Goal: Task Accomplishment & Management: Complete application form

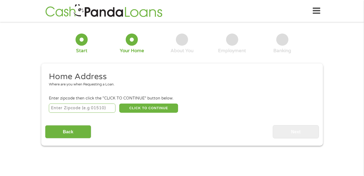
click at [78, 107] on input "number" at bounding box center [82, 107] width 67 height 9
type input "57107"
click at [146, 106] on button "CLICK TO CONTINUE" at bounding box center [148, 107] width 59 height 9
type input "57107"
type input "[GEOGRAPHIC_DATA]"
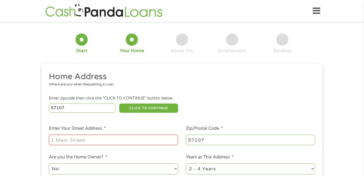
click at [99, 141] on input "Enter Your Street Address *" at bounding box center [113, 139] width 129 height 10
type input "[STREET_ADDRESS]"
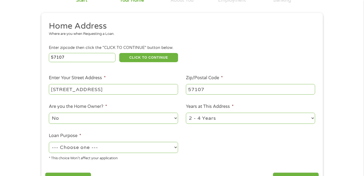
scroll to position [54, 0]
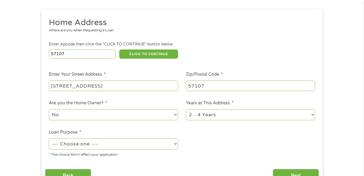
click at [98, 142] on select "--- Choose one --- Pay Bills Debt Consolidation Home Improvement Major Purchase…" at bounding box center [113, 143] width 129 height 11
select select "debtconsolidation"
click at [49, 139] on select "--- Choose one --- Pay Bills Debt Consolidation Home Improvement Major Purchase…" at bounding box center [113, 143] width 129 height 11
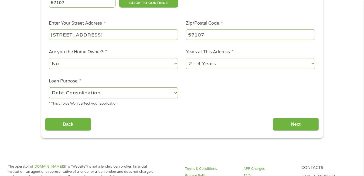
scroll to position [108, 0]
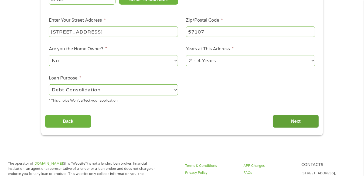
click at [287, 120] on input "Next" at bounding box center [296, 121] width 46 height 13
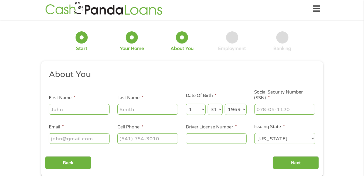
scroll to position [0, 0]
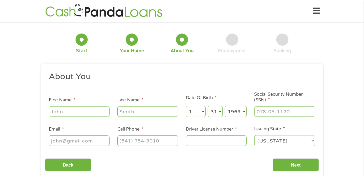
click at [80, 111] on input "First Name *" at bounding box center [79, 111] width 61 height 10
type input "[PERSON_NAME]"
type input "[EMAIL_ADDRESS][DOMAIN_NAME]"
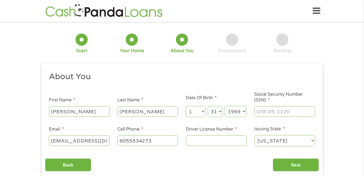
type input "[PHONE_NUMBER]"
click at [220, 111] on select "Day 1 2 3 4 5 6 7 8 9 10 11 12 13 14 15 16 17 18 19 20 21 22 23 24 25 26 27 28 …" at bounding box center [215, 111] width 15 height 11
click at [263, 110] on input "___-__-____" at bounding box center [284, 111] width 61 height 10
type input "503-06-7955"
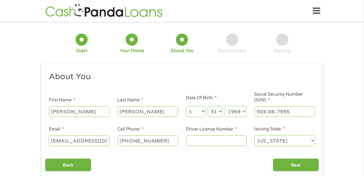
click at [205, 139] on input "Driver License Number *" at bounding box center [216, 140] width 61 height 10
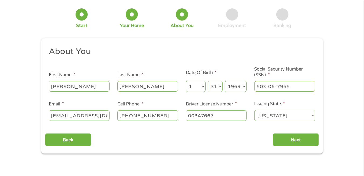
scroll to position [27, 0]
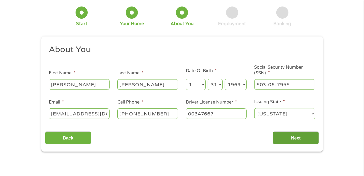
type input "00347667"
click at [299, 138] on input "Next" at bounding box center [296, 137] width 46 height 13
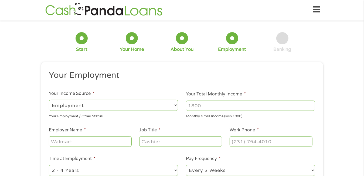
scroll to position [0, 0]
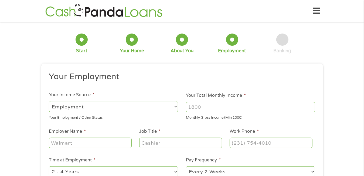
click at [205, 103] on input "Your Total Monthly Income *" at bounding box center [250, 107] width 129 height 10
type input "9"
type input "6800"
click at [102, 141] on input "Employer Name *" at bounding box center [90, 142] width 83 height 10
type input "VA Benefits"
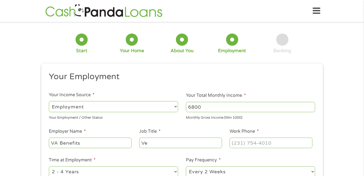
type input "V"
type input "Disability"
type input "[PHONE_NUMBER]"
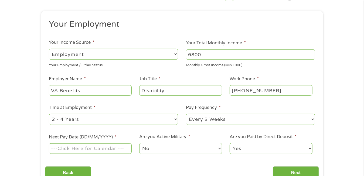
scroll to position [54, 0]
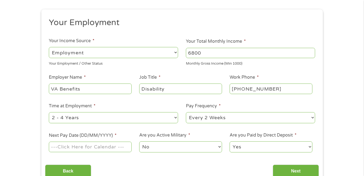
click at [114, 115] on select "--- Choose one --- 1 Year or less 1 - 2 Years 2 - 4 Years Over 4 Years" at bounding box center [113, 117] width 129 height 11
select select "60months"
click at [49, 112] on select "--- Choose one --- 1 Year or less 1 - 2 Years 2 - 4 Years Over 4 Years" at bounding box center [113, 117] width 129 height 11
click at [230, 113] on select "--- Choose one --- Every 2 Weeks Every Week Monthly Semi-Monthly" at bounding box center [250, 117] width 129 height 11
select select "monthly"
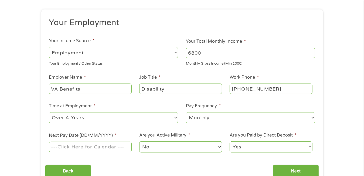
click at [186, 112] on select "--- Choose one --- Every 2 Weeks Every Week Monthly Semi-Monthly" at bounding box center [250, 117] width 129 height 11
click at [87, 150] on input "Next Pay Date (DD/MM/YYYY) *" at bounding box center [90, 146] width 83 height 10
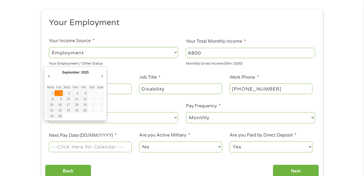
type input "[DATE]"
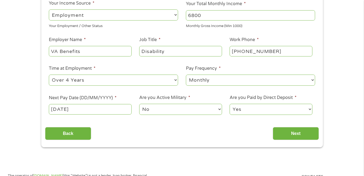
scroll to position [108, 0]
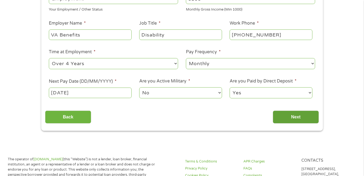
click at [278, 115] on input "Next" at bounding box center [296, 116] width 46 height 13
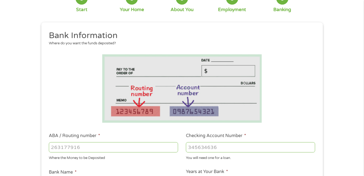
scroll to position [81, 0]
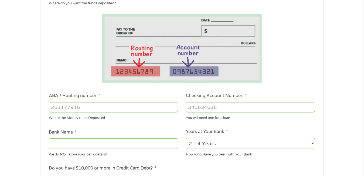
click at [93, 108] on input "ABA / Routing number *" at bounding box center [113, 107] width 129 height 10
type input "091408598"
type input "FIRST PREMIER BANK"
type input "091408598"
click at [192, 106] on input "Checking Account Number *" at bounding box center [250, 107] width 129 height 10
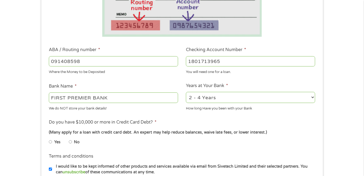
scroll to position [162, 0]
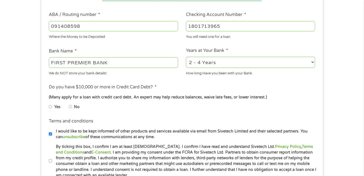
type input "1801713965"
click at [71, 106] on input "No" at bounding box center [70, 106] width 3 height 9
radio input "true"
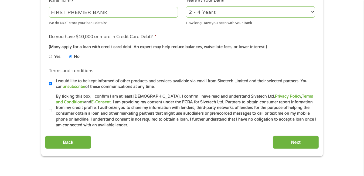
scroll to position [216, 0]
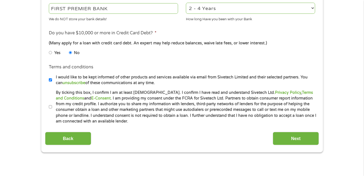
click at [52, 106] on input "By ticking this box, I confirm I am at least [DEMOGRAPHIC_DATA]. I confirm I ha…" at bounding box center [50, 107] width 3 height 9
checkbox input "true"
click at [291, 141] on input "Next" at bounding box center [296, 138] width 46 height 13
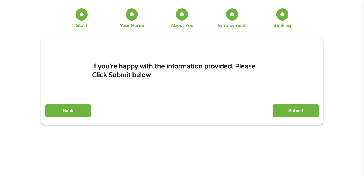
scroll to position [0, 0]
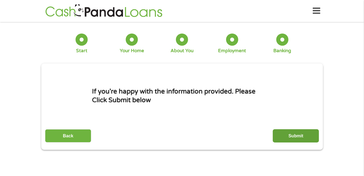
click at [303, 137] on input "Submit" at bounding box center [296, 135] width 46 height 13
